Goal: Task Accomplishment & Management: Complete application form

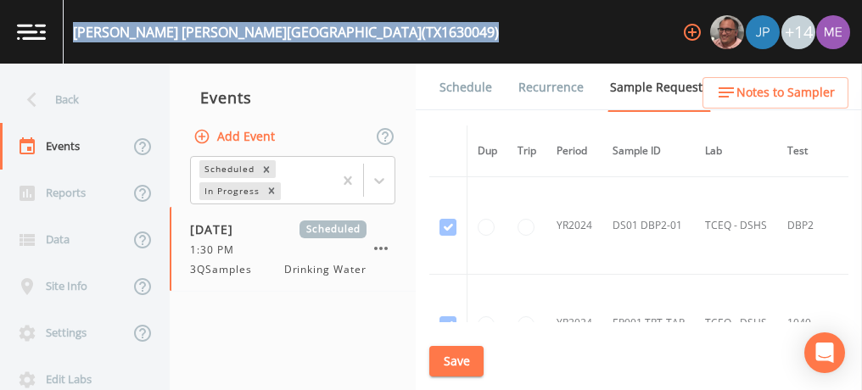
scroll to position [962, 0]
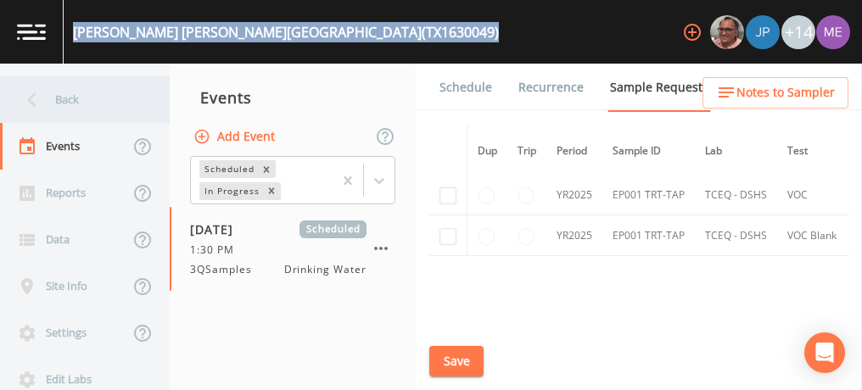
click at [68, 98] on div "Back" at bounding box center [76, 99] width 153 height 47
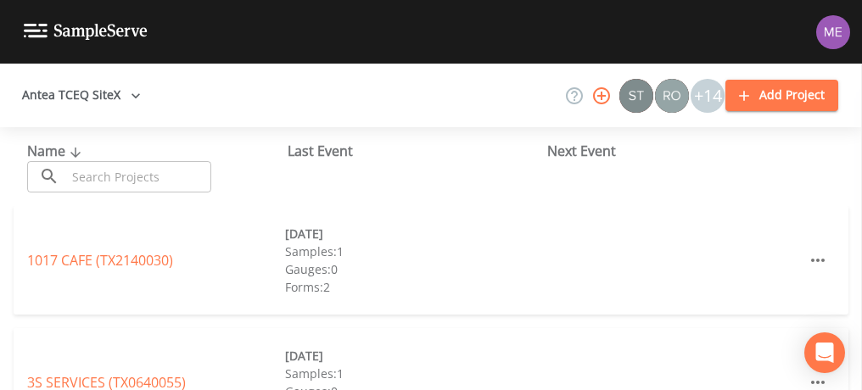
click at [90, 172] on input "text" at bounding box center [138, 176] width 145 height 31
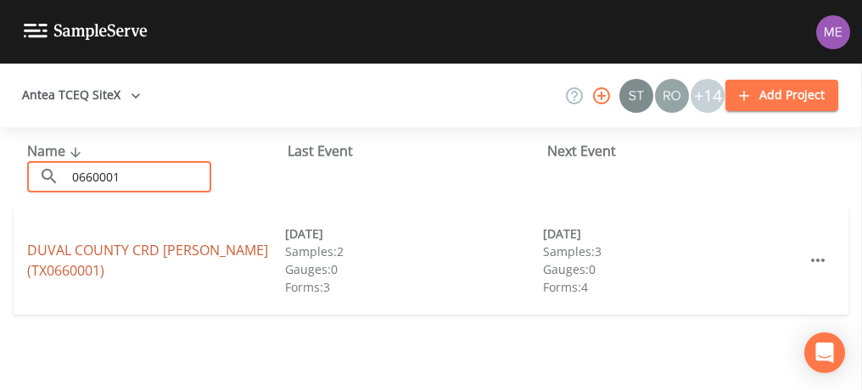
type input "0660001"
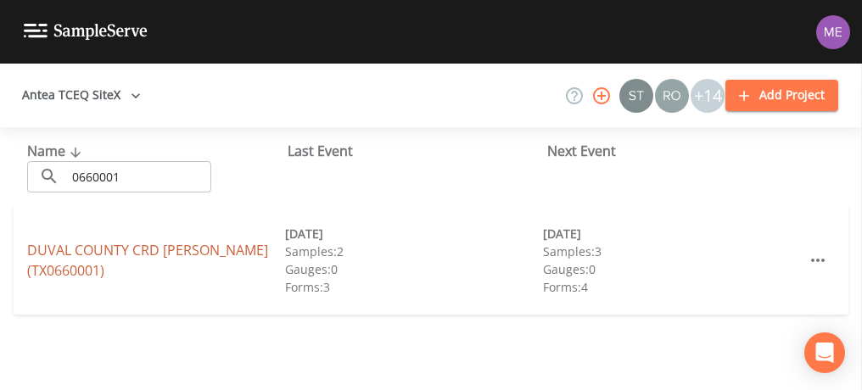
click at [115, 250] on link "DUVAL COUNTY CRD [PERSON_NAME] (TX0660001)" at bounding box center [147, 260] width 241 height 39
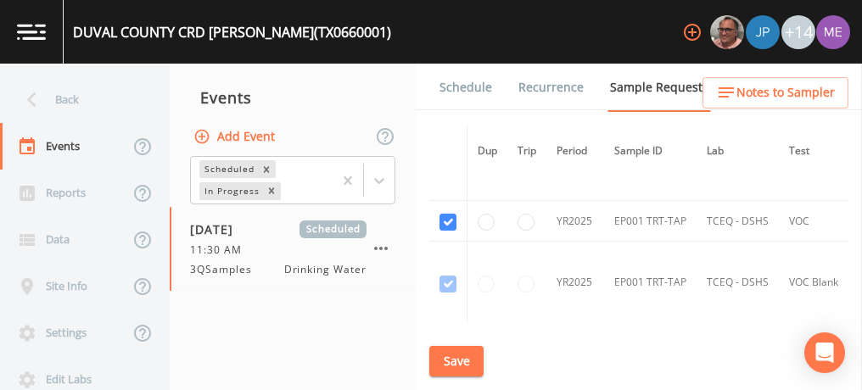
scroll to position [2651, 0]
click at [451, 213] on input "checkbox" at bounding box center [447, 221] width 17 height 17
checkbox input "false"
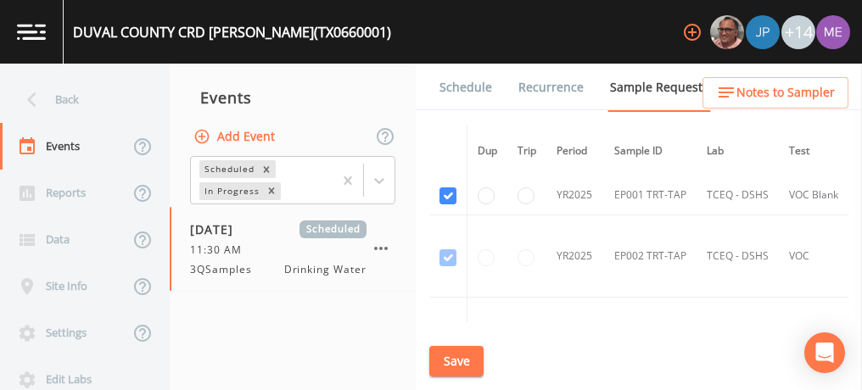
scroll to position [2800, 0]
click at [446, 187] on input "checkbox" at bounding box center [447, 195] width 17 height 17
checkbox input "false"
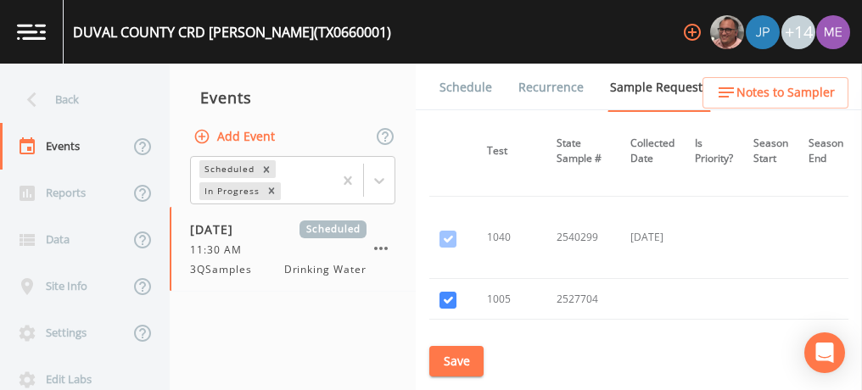
scroll to position [3722, 302]
click at [472, 81] on link "Schedule" at bounding box center [466, 88] width 58 height 48
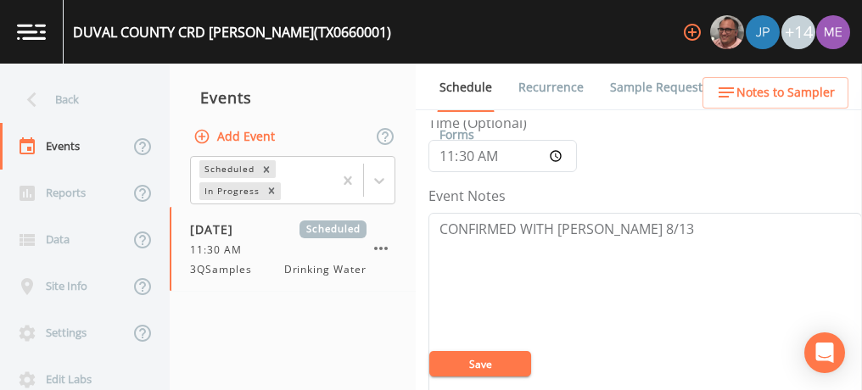
scroll to position [153, 0]
click at [466, 157] on input "11:30:00" at bounding box center [502, 157] width 148 height 32
type input "11:00"
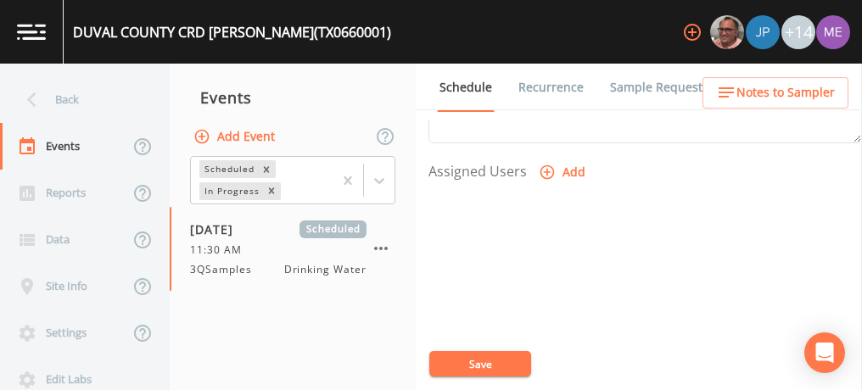
scroll to position [697, 0]
click at [545, 164] on icon "button" at bounding box center [547, 170] width 14 height 14
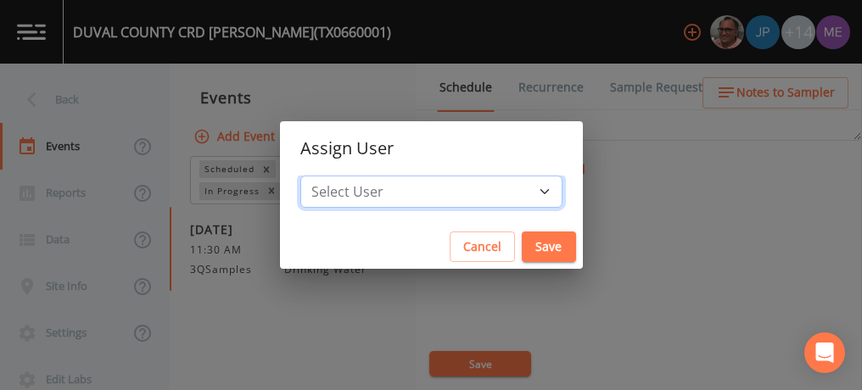
click at [517, 192] on select "Select User [PERSON_NAME] [PERSON_NAME] [PERSON_NAME] [PERSON_NAME] [PERSON_NAM…" at bounding box center [431, 192] width 262 height 32
select select "6518b6a0-c5fa-4d0f-8e3d-fc6e8623860b"
click at [326, 176] on select "Select User [PERSON_NAME] [PERSON_NAME] [PERSON_NAME] [PERSON_NAME] [PERSON_NAM…" at bounding box center [431, 192] width 262 height 32
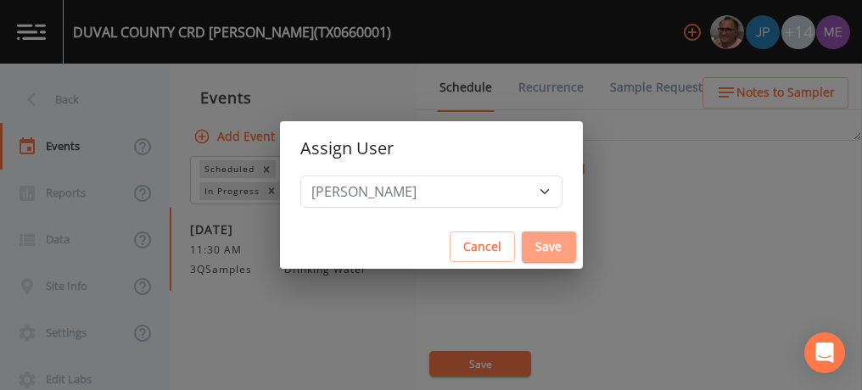
click at [522, 243] on button "Save" at bounding box center [549, 247] width 54 height 31
select select
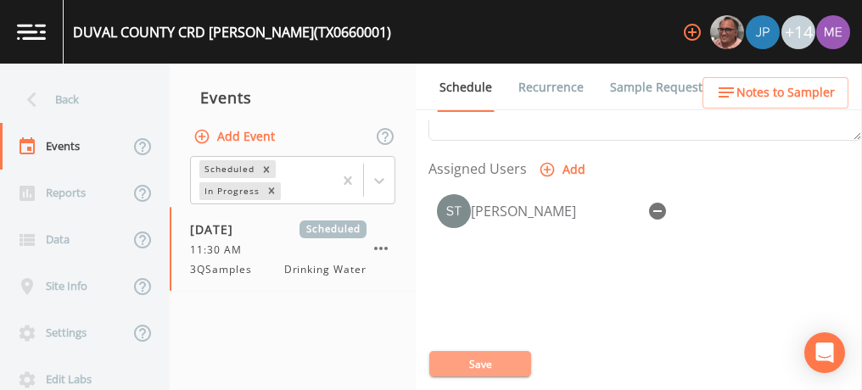
click at [486, 364] on button "Save" at bounding box center [480, 363] width 102 height 25
click at [477, 361] on button "Save" at bounding box center [480, 363] width 102 height 25
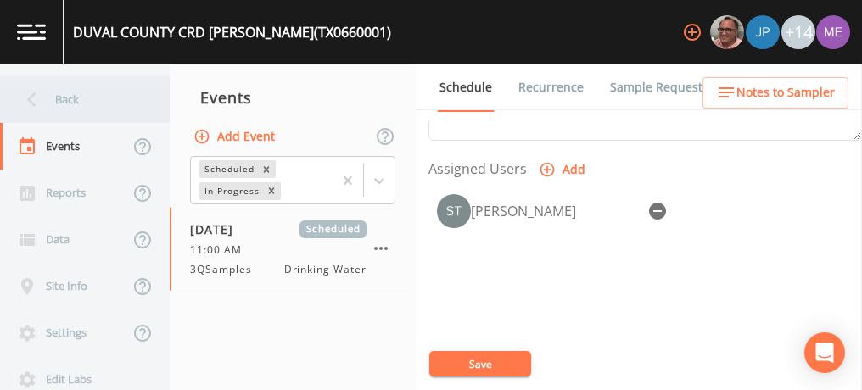
click at [62, 102] on div "Back" at bounding box center [76, 99] width 153 height 47
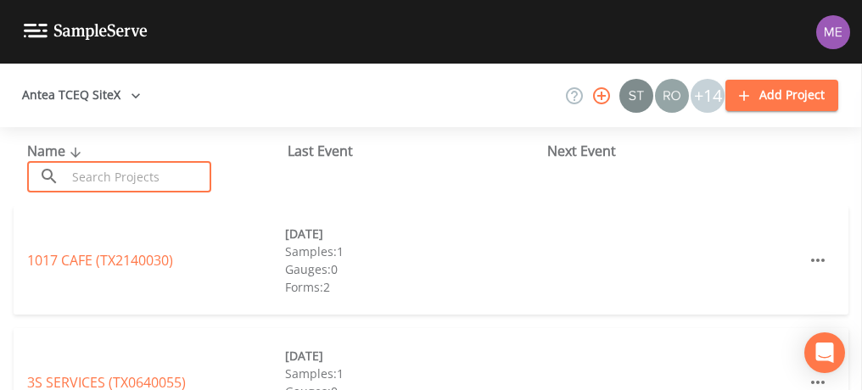
click at [94, 171] on input "text" at bounding box center [138, 176] width 145 height 31
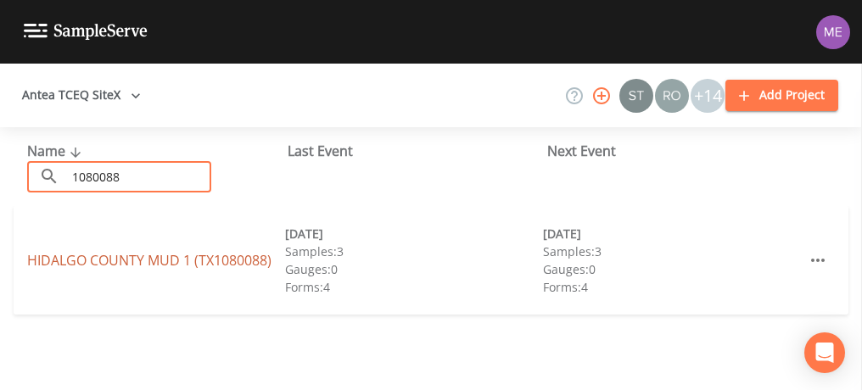
type input "1080088"
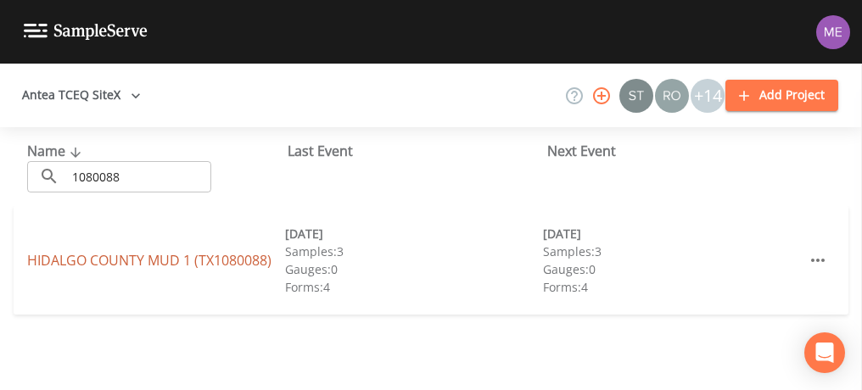
click at [132, 262] on link "[GEOGRAPHIC_DATA] 1 (TX1080088)" at bounding box center [149, 260] width 244 height 19
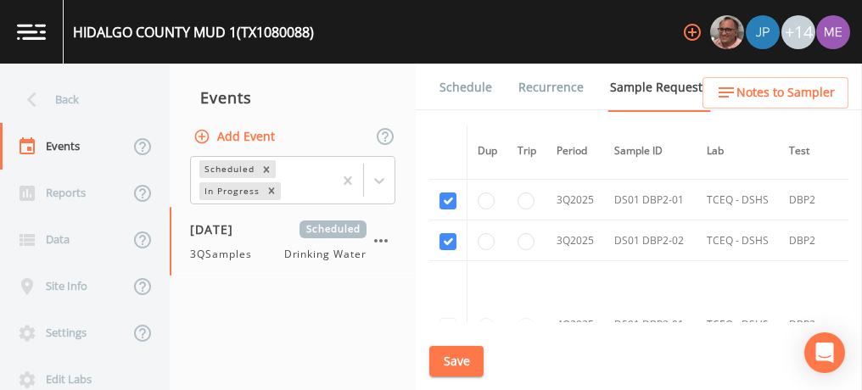
scroll to position [2552, 0]
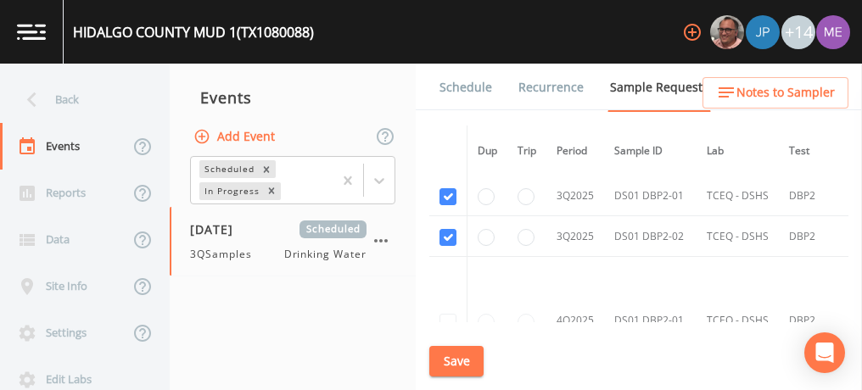
click at [467, 87] on link "Schedule" at bounding box center [466, 88] width 58 height 48
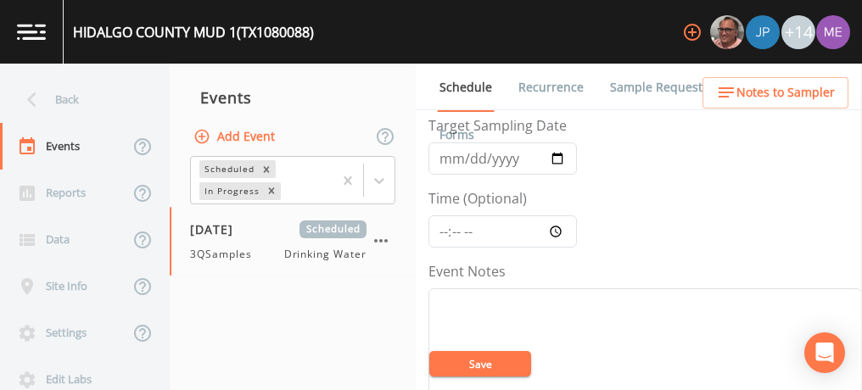
scroll to position [78, 0]
click at [446, 230] on input "Time (Optional)" at bounding box center [502, 231] width 148 height 32
type input "09:00"
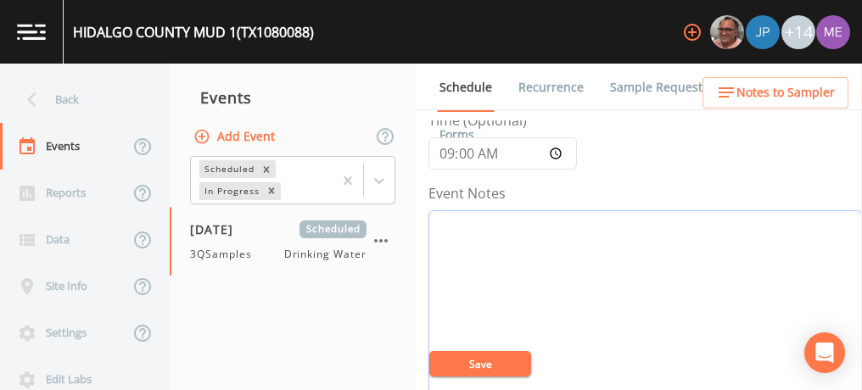
click at [594, 264] on textarea "Event Notes" at bounding box center [644, 317] width 433 height 215
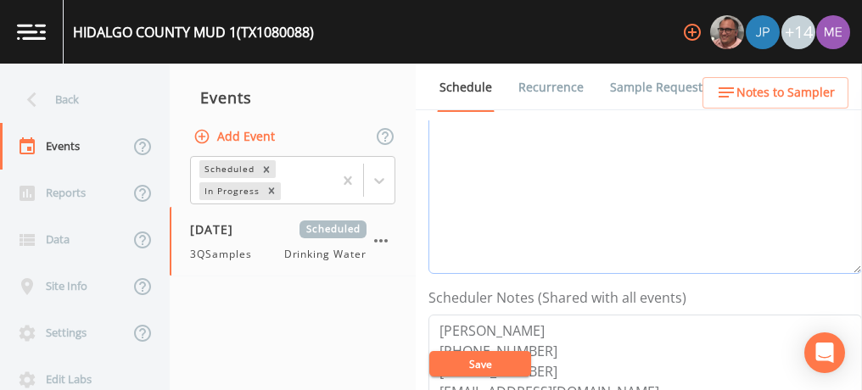
scroll to position [212, 0]
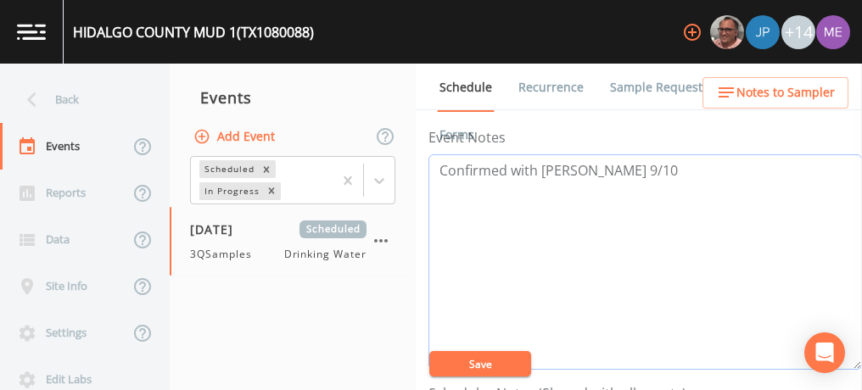
type textarea "Confirmed with [PERSON_NAME] 9/10"
click at [485, 361] on button "Save" at bounding box center [480, 363] width 102 height 25
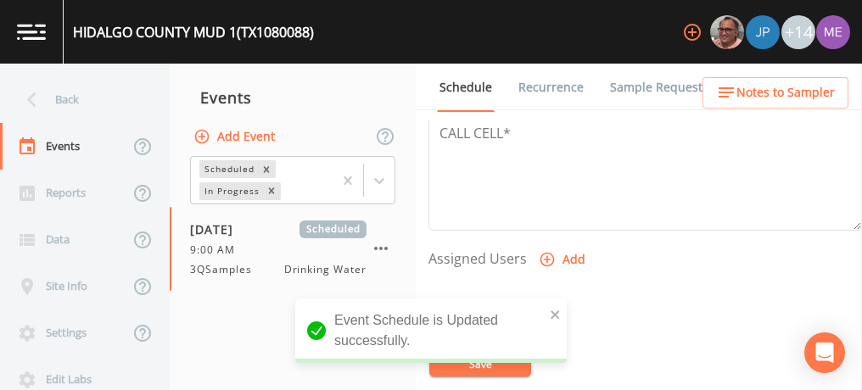
scroll to position [614, 0]
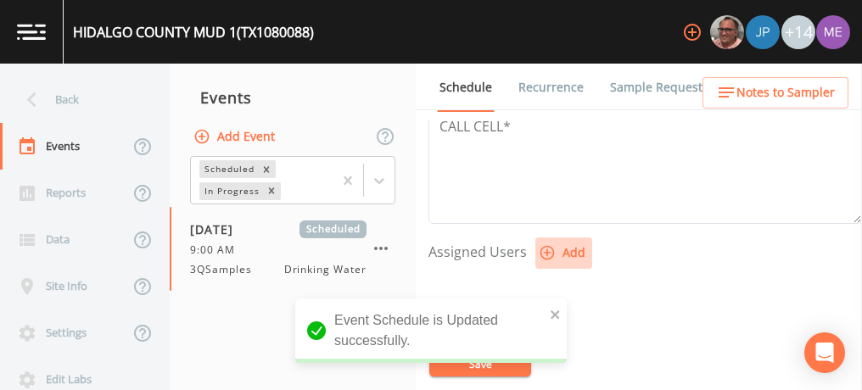
click at [549, 249] on icon "button" at bounding box center [547, 252] width 17 height 17
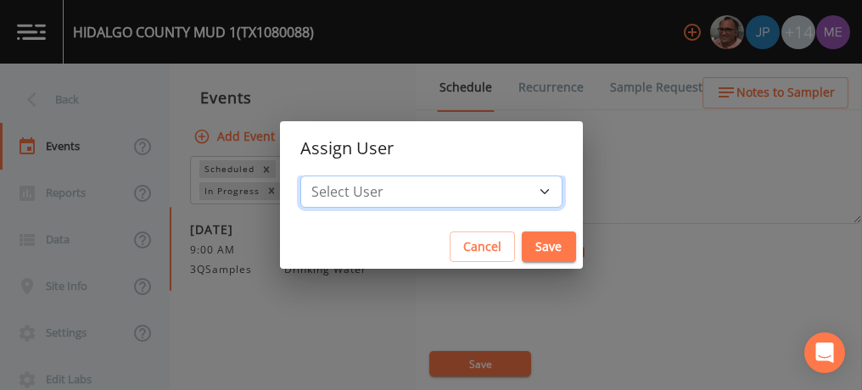
click at [519, 193] on select "Select User [PERSON_NAME] [PERSON_NAME] [PERSON_NAME] [PERSON_NAME] [PERSON_NAM…" at bounding box center [431, 192] width 262 height 32
select select "6518b6a0-c5fa-4d0f-8e3d-fc6e8623860b"
click at [326, 176] on select "Select User [PERSON_NAME] [PERSON_NAME] [PERSON_NAME] [PERSON_NAME] [PERSON_NAM…" at bounding box center [431, 192] width 262 height 32
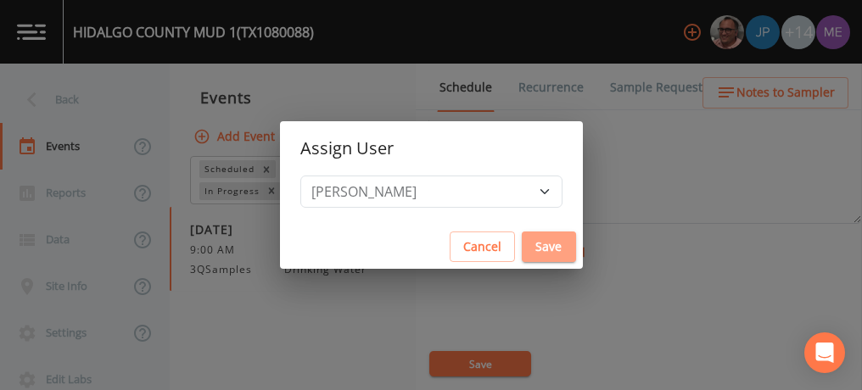
click at [522, 243] on button "Save" at bounding box center [549, 247] width 54 height 31
select select
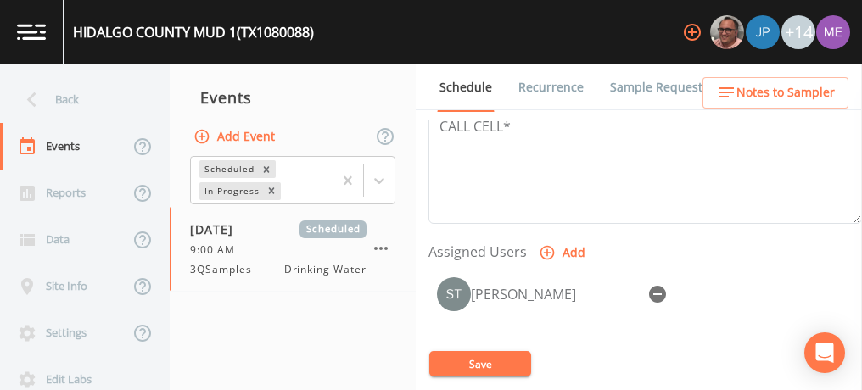
click at [492, 366] on button "Save" at bounding box center [480, 363] width 102 height 25
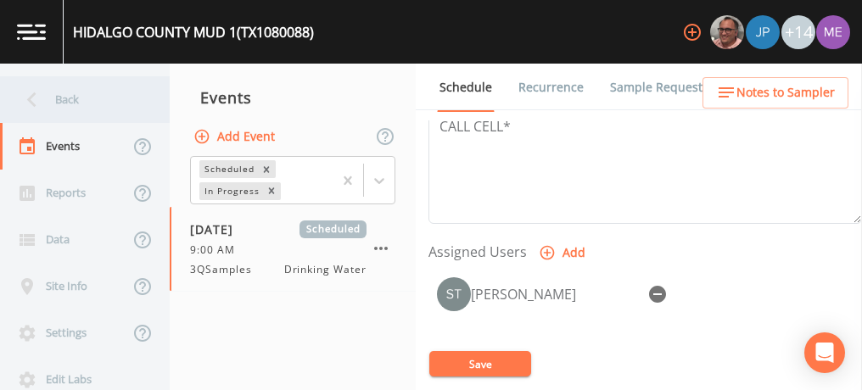
click at [61, 102] on div "Back" at bounding box center [76, 99] width 153 height 47
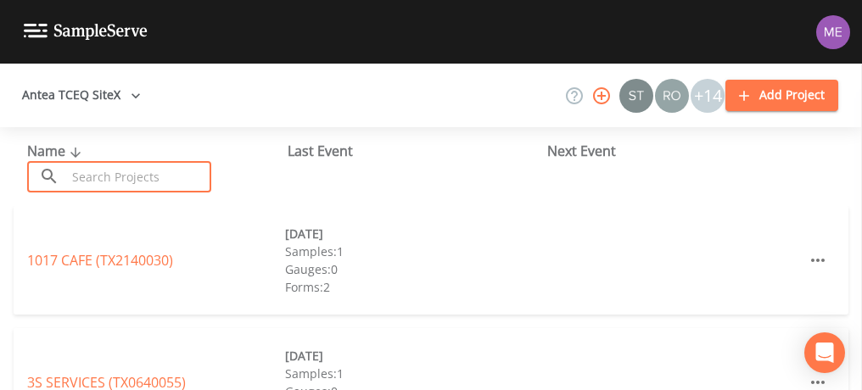
click at [86, 178] on input "text" at bounding box center [138, 176] width 145 height 31
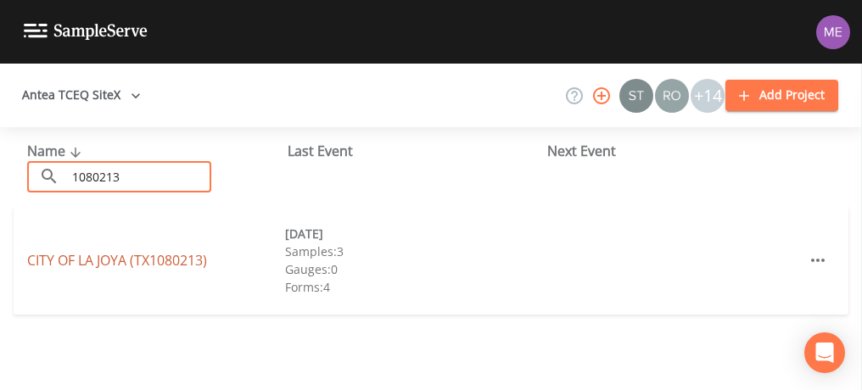
type input "1080213"
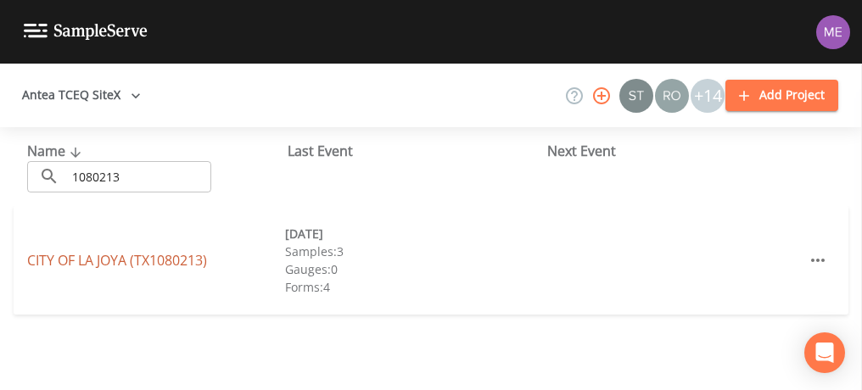
click at [121, 253] on link "CITY OF [GEOGRAPHIC_DATA] (TX1080213)" at bounding box center [117, 260] width 180 height 19
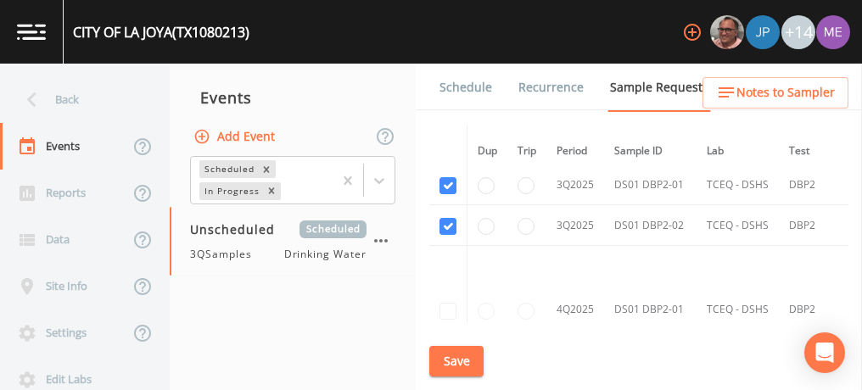
scroll to position [2240, 0]
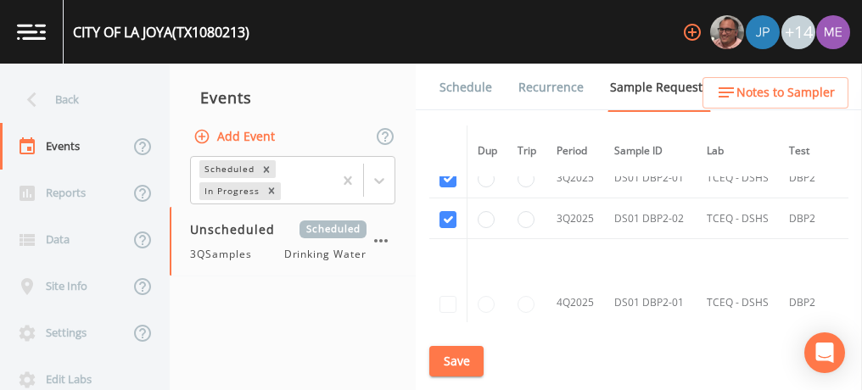
click at [467, 87] on link "Schedule" at bounding box center [466, 88] width 58 height 48
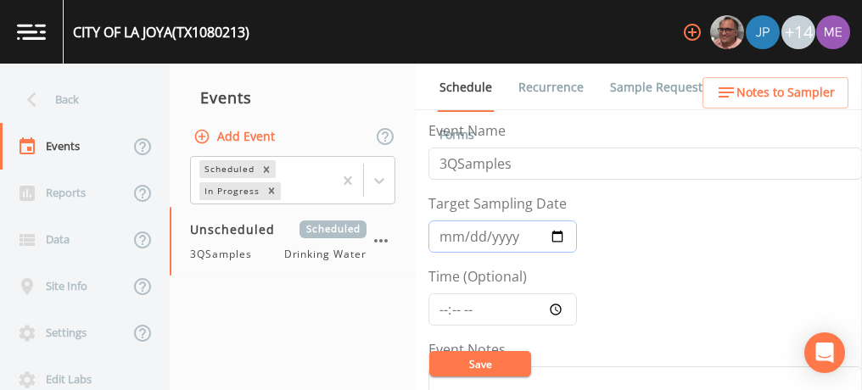
click at [449, 236] on input "Target Sampling Date" at bounding box center [502, 237] width 148 height 32
type input "[DATE]"
click at [443, 305] on input "Time (Optional)" at bounding box center [502, 309] width 148 height 32
type input "10:30"
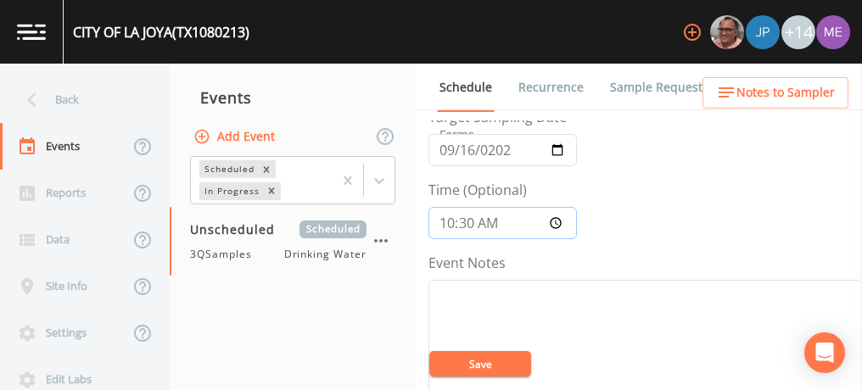
scroll to position [93, 0]
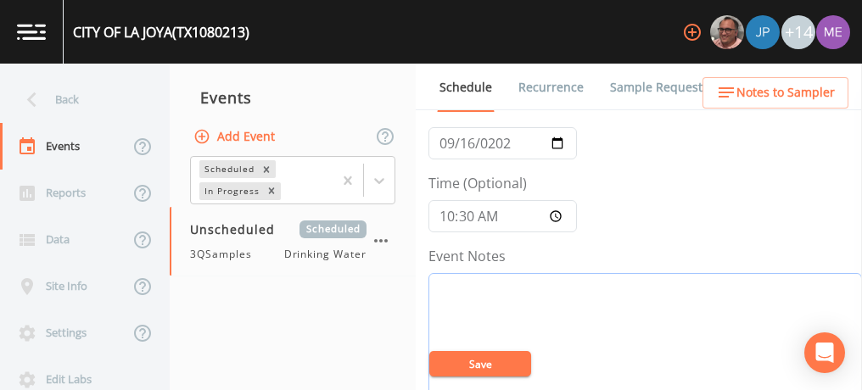
click at [443, 305] on textarea "Event Notes" at bounding box center [644, 380] width 433 height 215
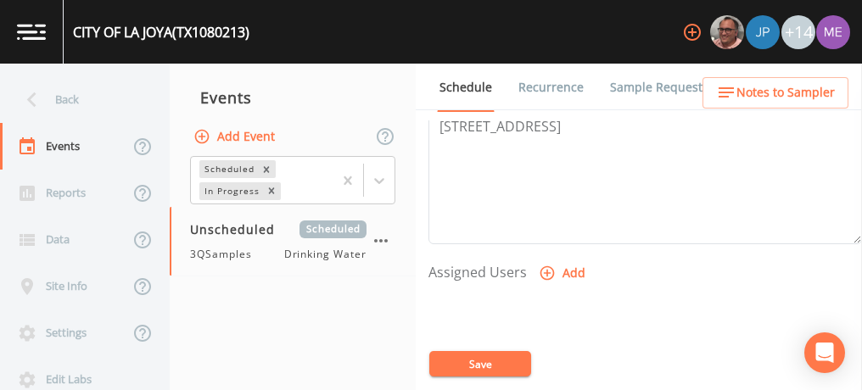
scroll to position [602, 0]
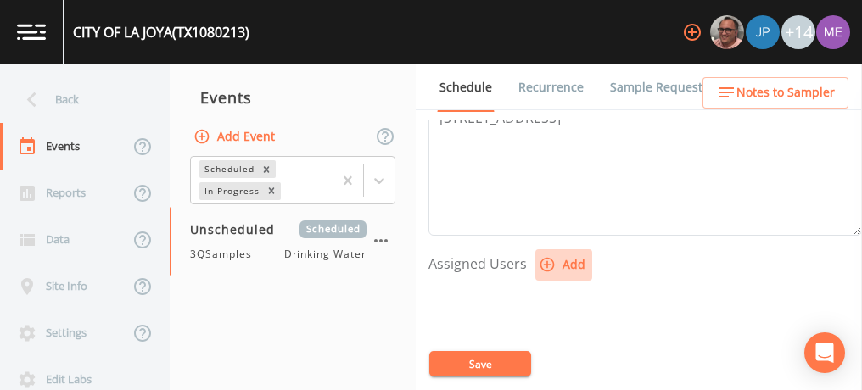
click at [548, 257] on icon "button" at bounding box center [547, 264] width 17 height 17
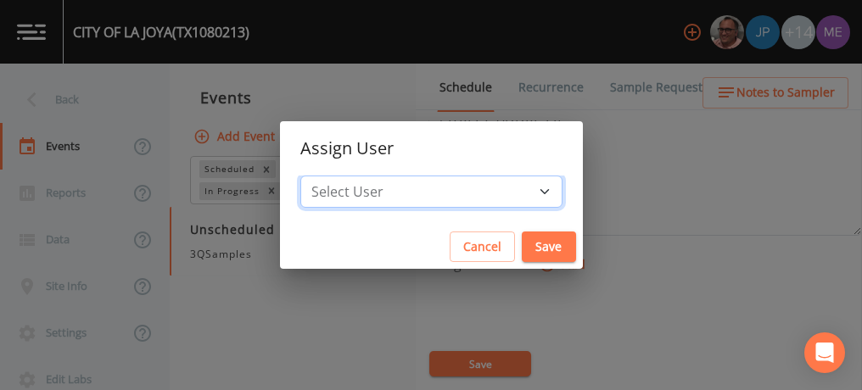
click at [517, 191] on select "Select User [PERSON_NAME] [PERSON_NAME] [PERSON_NAME] [PERSON_NAME] [PERSON_NAM…" at bounding box center [431, 192] width 262 height 32
select select "6518b6a0-c5fa-4d0f-8e3d-fc6e8623860b"
click at [326, 176] on select "Select User [PERSON_NAME] [PERSON_NAME] [PERSON_NAME] [PERSON_NAME] [PERSON_NAM…" at bounding box center [431, 192] width 262 height 32
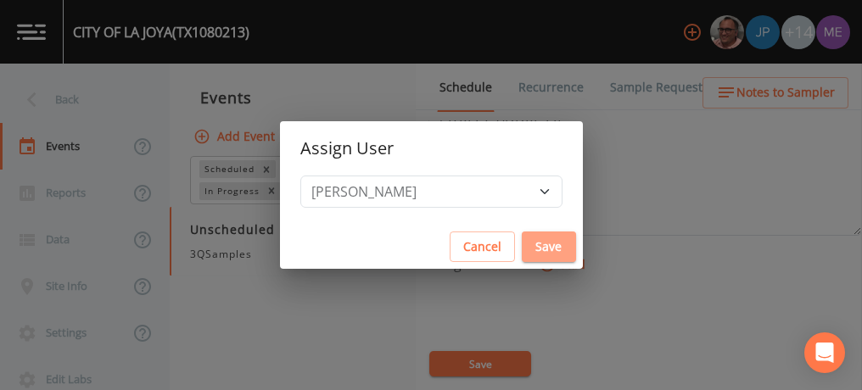
click at [522, 240] on button "Save" at bounding box center [549, 247] width 54 height 31
select select
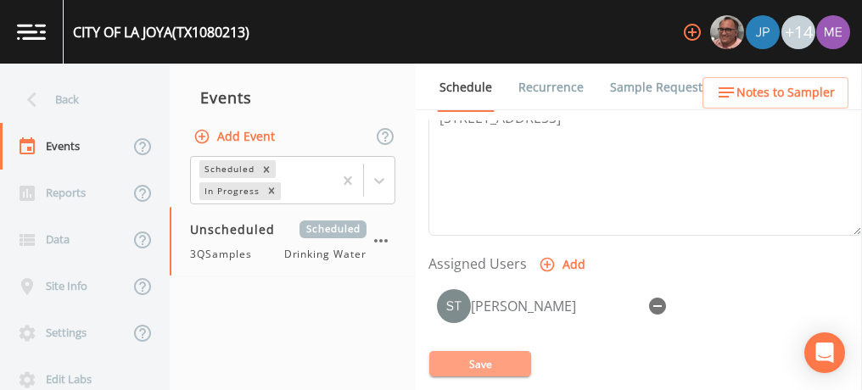
click at [480, 360] on button "Save" at bounding box center [480, 363] width 102 height 25
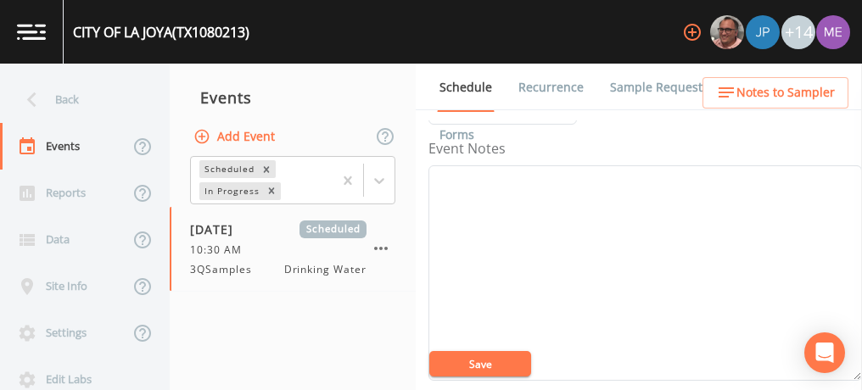
scroll to position [199, 0]
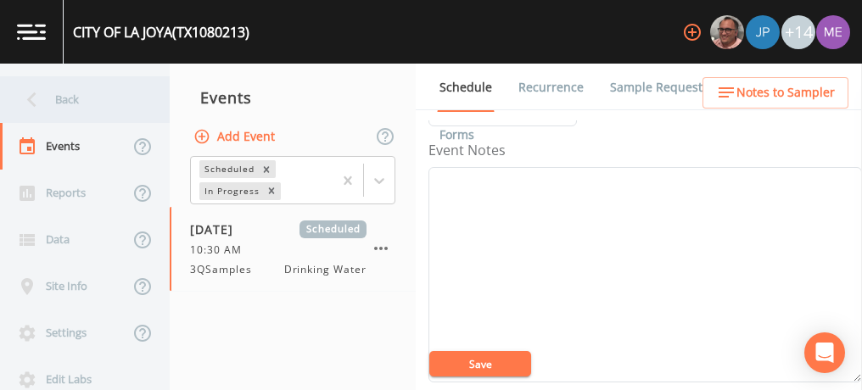
click at [70, 102] on div "Back" at bounding box center [76, 99] width 153 height 47
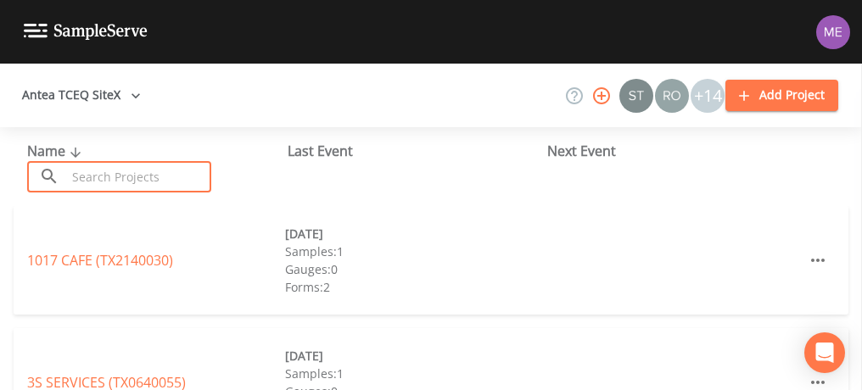
click at [95, 178] on input "text" at bounding box center [138, 176] width 145 height 31
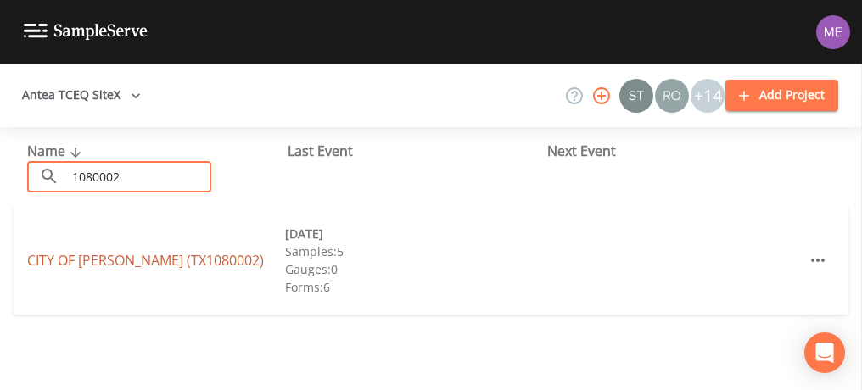
type input "1080002"
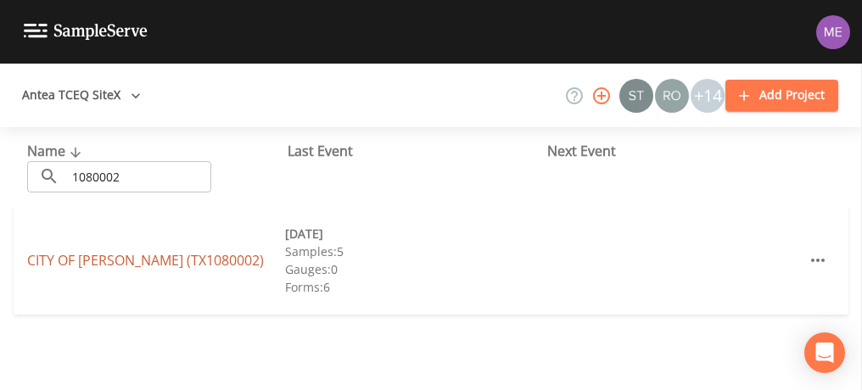
click at [111, 256] on link "CITY OF [PERSON_NAME] (TX1080002)" at bounding box center [145, 260] width 237 height 19
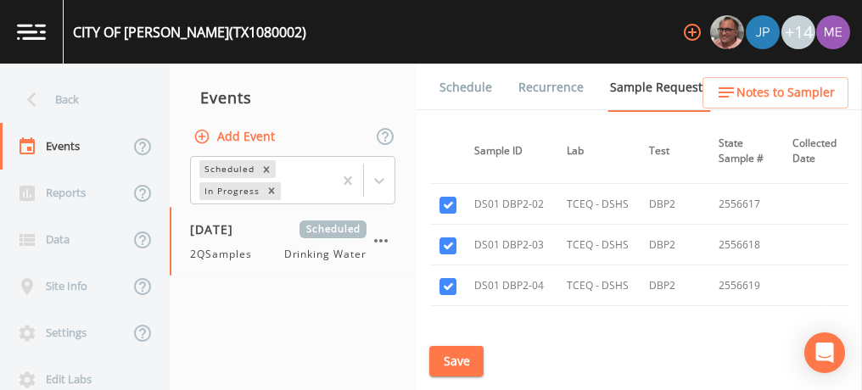
scroll to position [3246, 140]
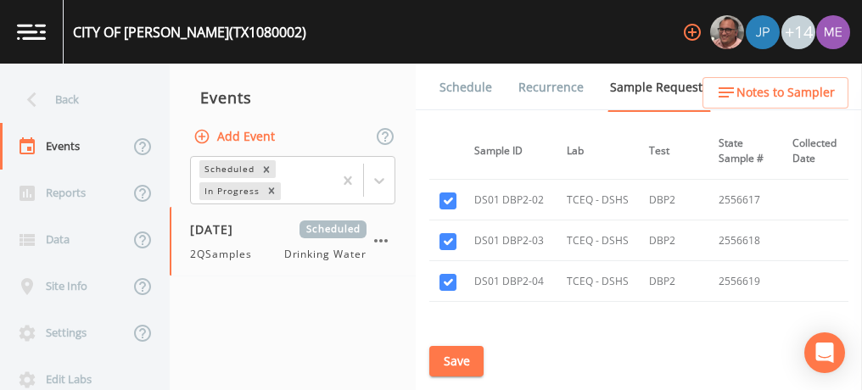
click at [475, 87] on link "Schedule" at bounding box center [466, 88] width 58 height 48
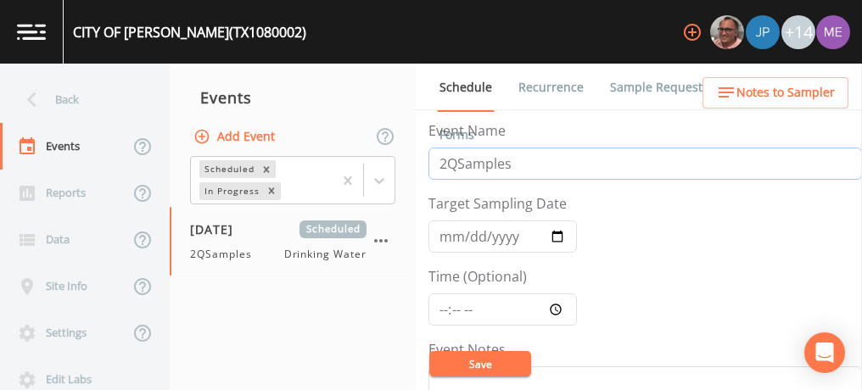
click at [448, 162] on input "2QSamples" at bounding box center [644, 164] width 433 height 32
type input "3QSamples"
click at [447, 237] on input "[DATE]" at bounding box center [502, 237] width 148 height 32
type input "[DATE]"
click at [438, 307] on input "Time (Optional)" at bounding box center [502, 309] width 148 height 32
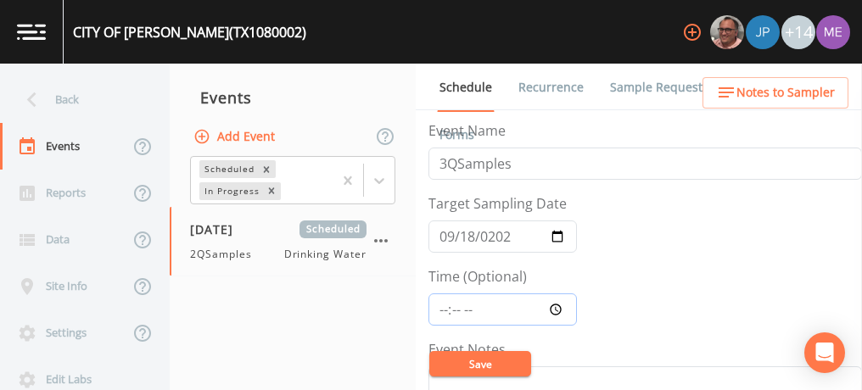
type input "10:00"
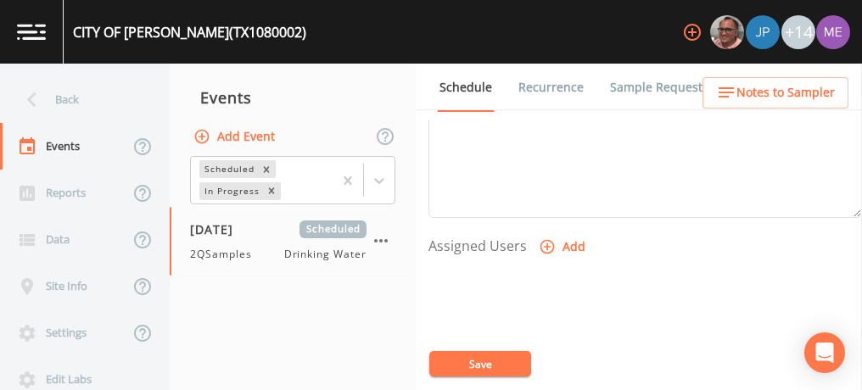
scroll to position [621, 0]
click at [543, 241] on icon "button" at bounding box center [547, 246] width 14 height 14
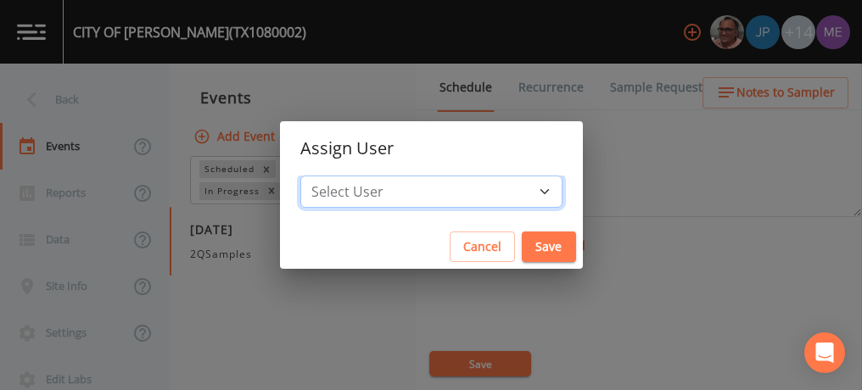
click at [520, 189] on select "Select User [PERSON_NAME] [PERSON_NAME] [PERSON_NAME] [PERSON_NAME] [PERSON_NAM…" at bounding box center [431, 192] width 262 height 32
select select "6518b6a0-c5fa-4d0f-8e3d-fc6e8623860b"
click at [326, 176] on select "Select User [PERSON_NAME] [PERSON_NAME] [PERSON_NAME] [PERSON_NAME] [PERSON_NAM…" at bounding box center [431, 192] width 262 height 32
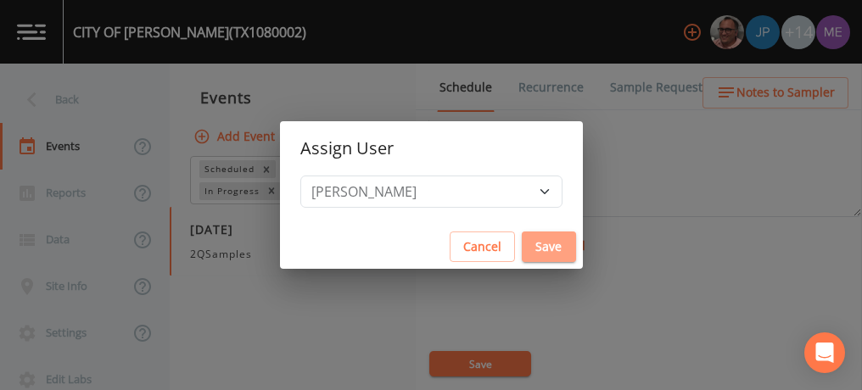
click at [522, 250] on button "Save" at bounding box center [549, 247] width 54 height 31
select select
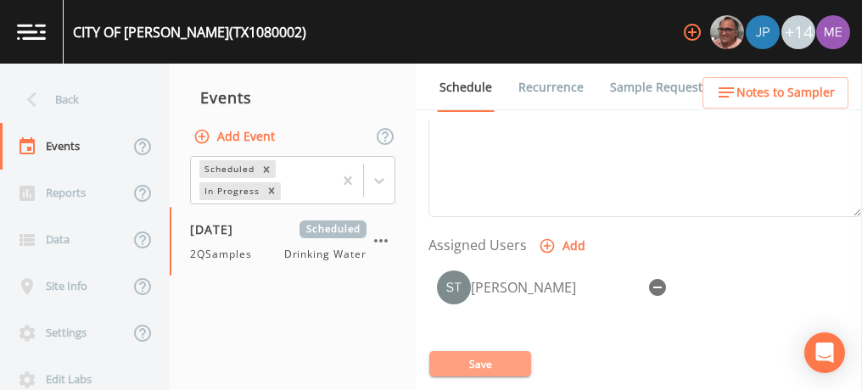
click at [477, 359] on button "Save" at bounding box center [480, 363] width 102 height 25
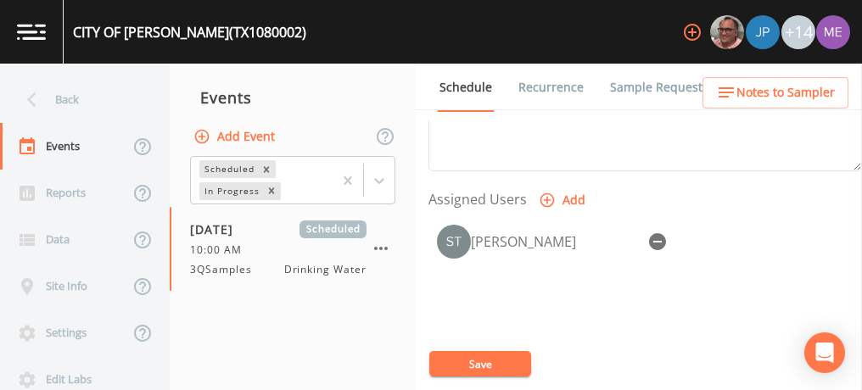
scroll to position [669, 0]
